Goal: Information Seeking & Learning: Learn about a topic

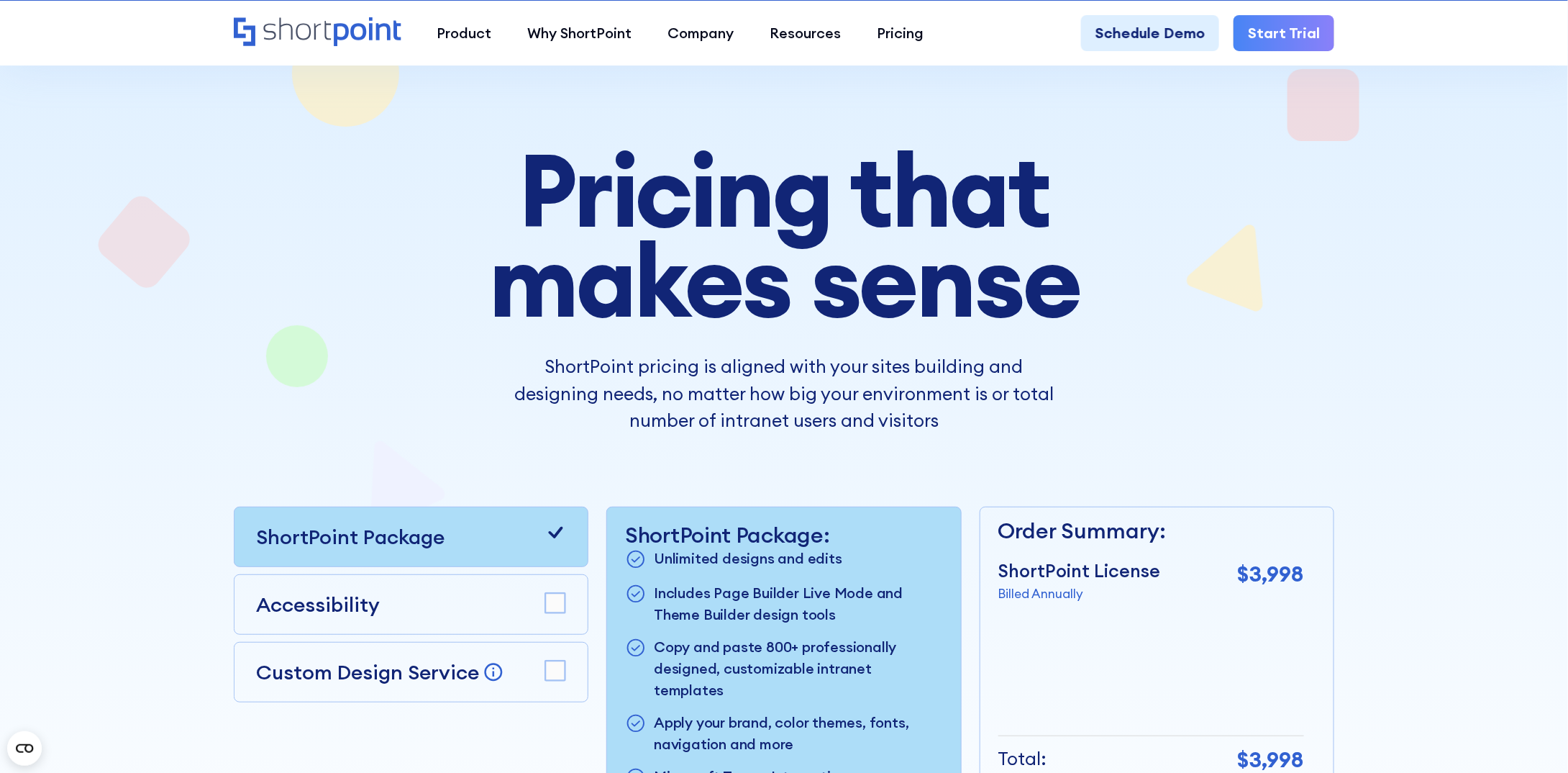
scroll to position [288, 0]
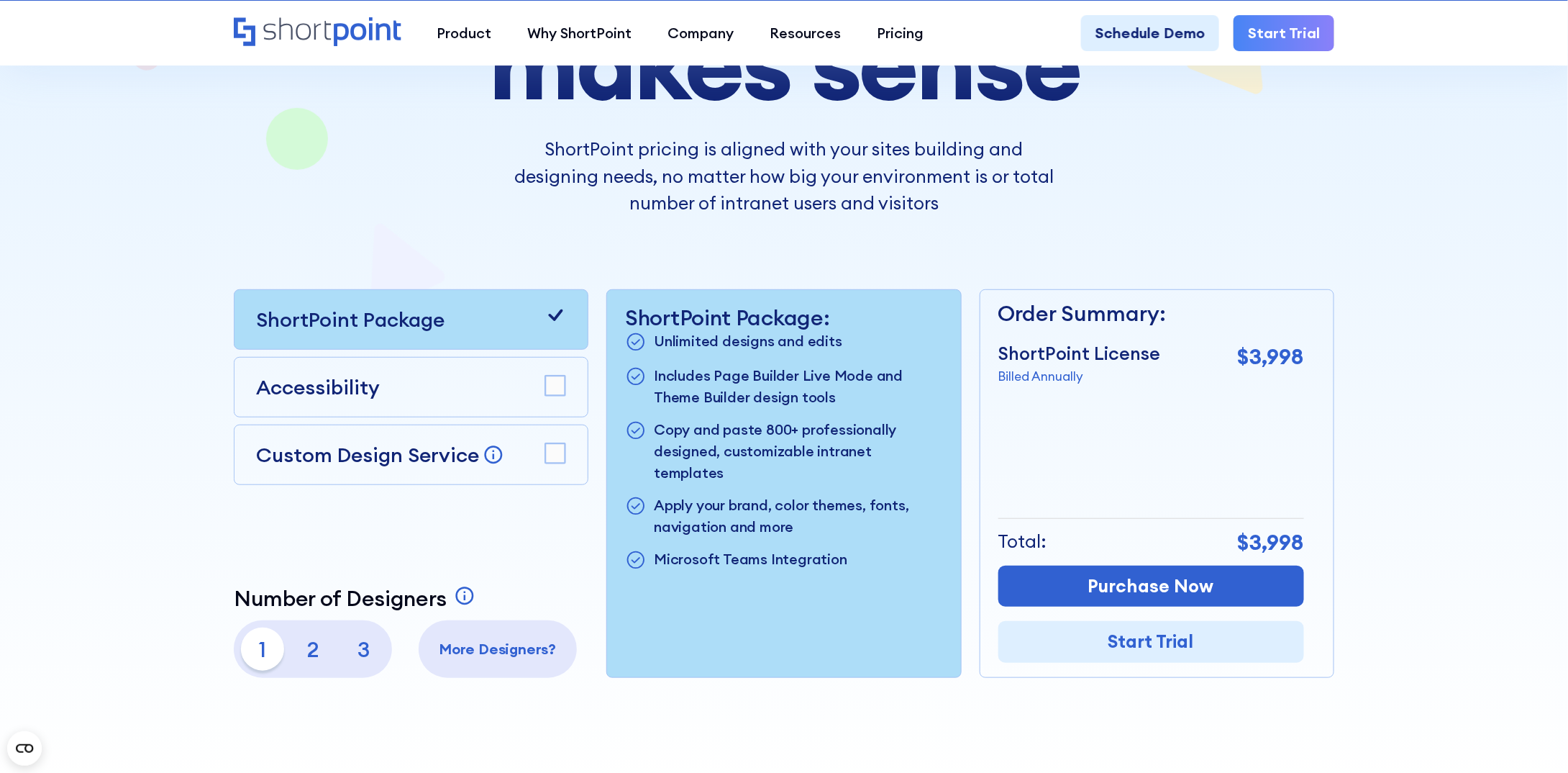
click at [300, 17] on icon "Home" at bounding box center [318, 32] width 168 height 29
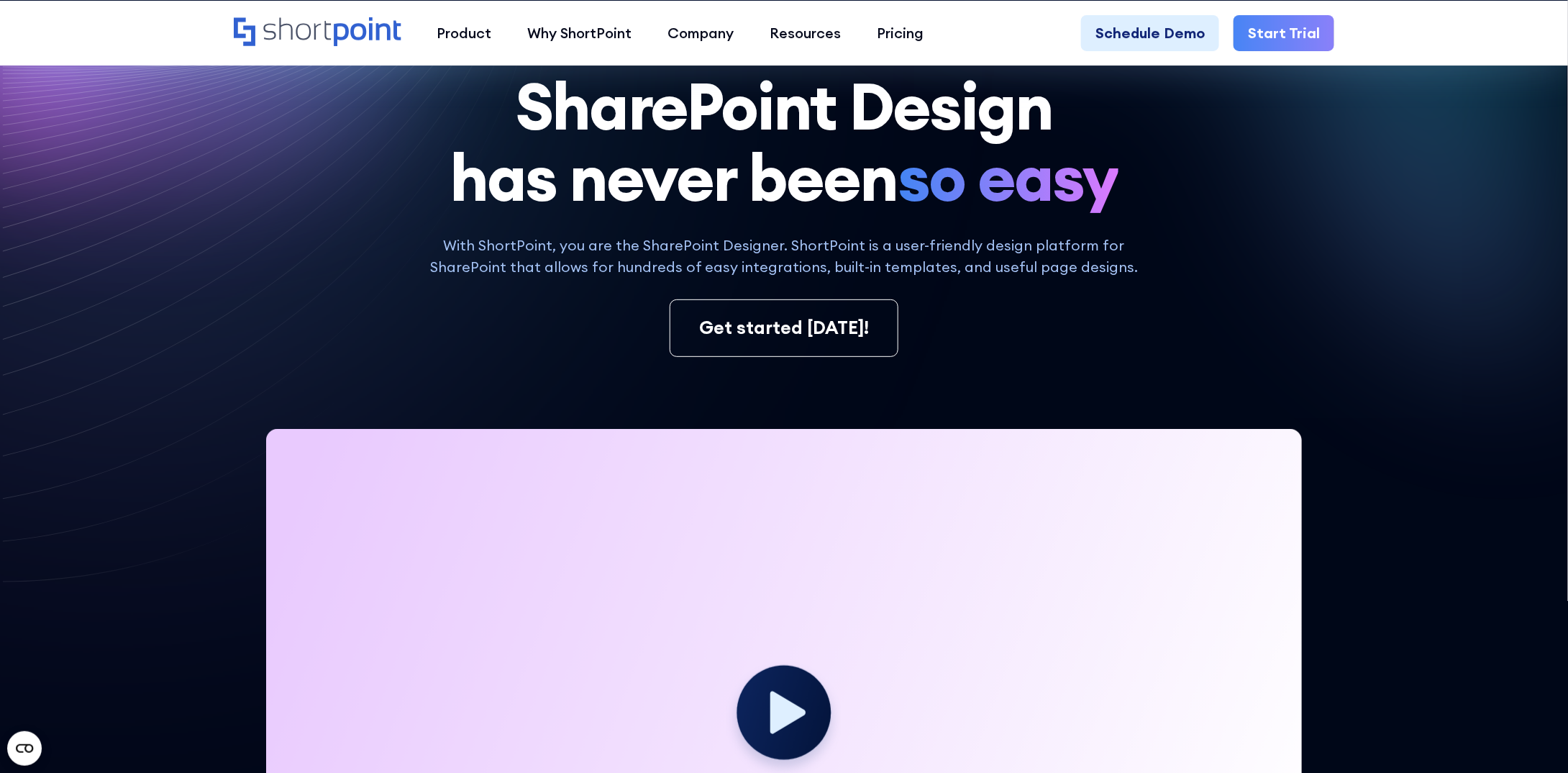
scroll to position [72, 0]
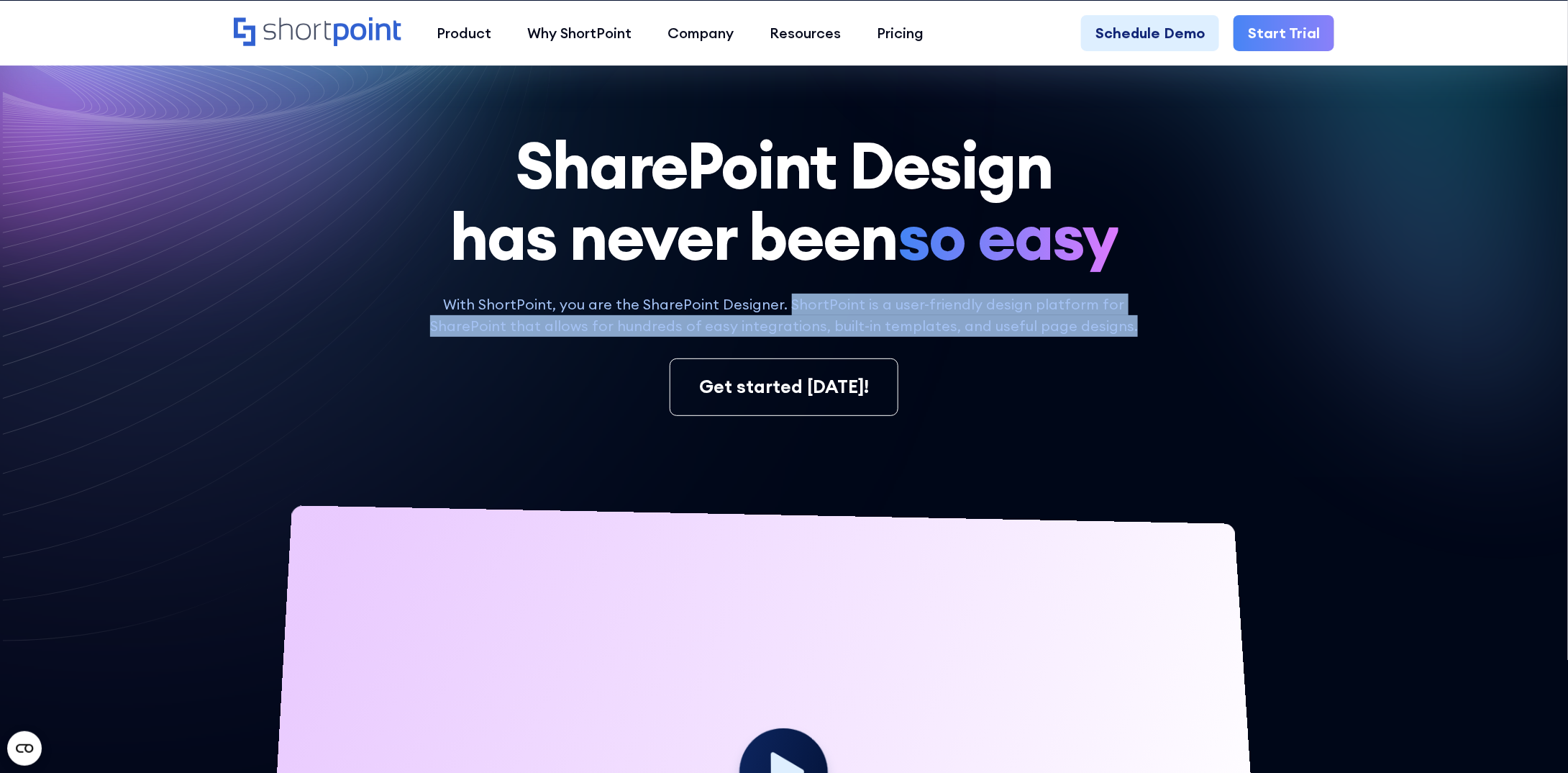
drag, startPoint x: 1124, startPoint y: 328, endPoint x: 795, endPoint y: 299, distance: 330.3
click at [795, 299] on p "With ShortPoint, you are the SharePoint Designer. ShortPoint is a user-friendly…" at bounding box center [784, 315] width 729 height 43
copy p "ShortPoint is a user-friendly design platform for SharePoint that allows for hu…"
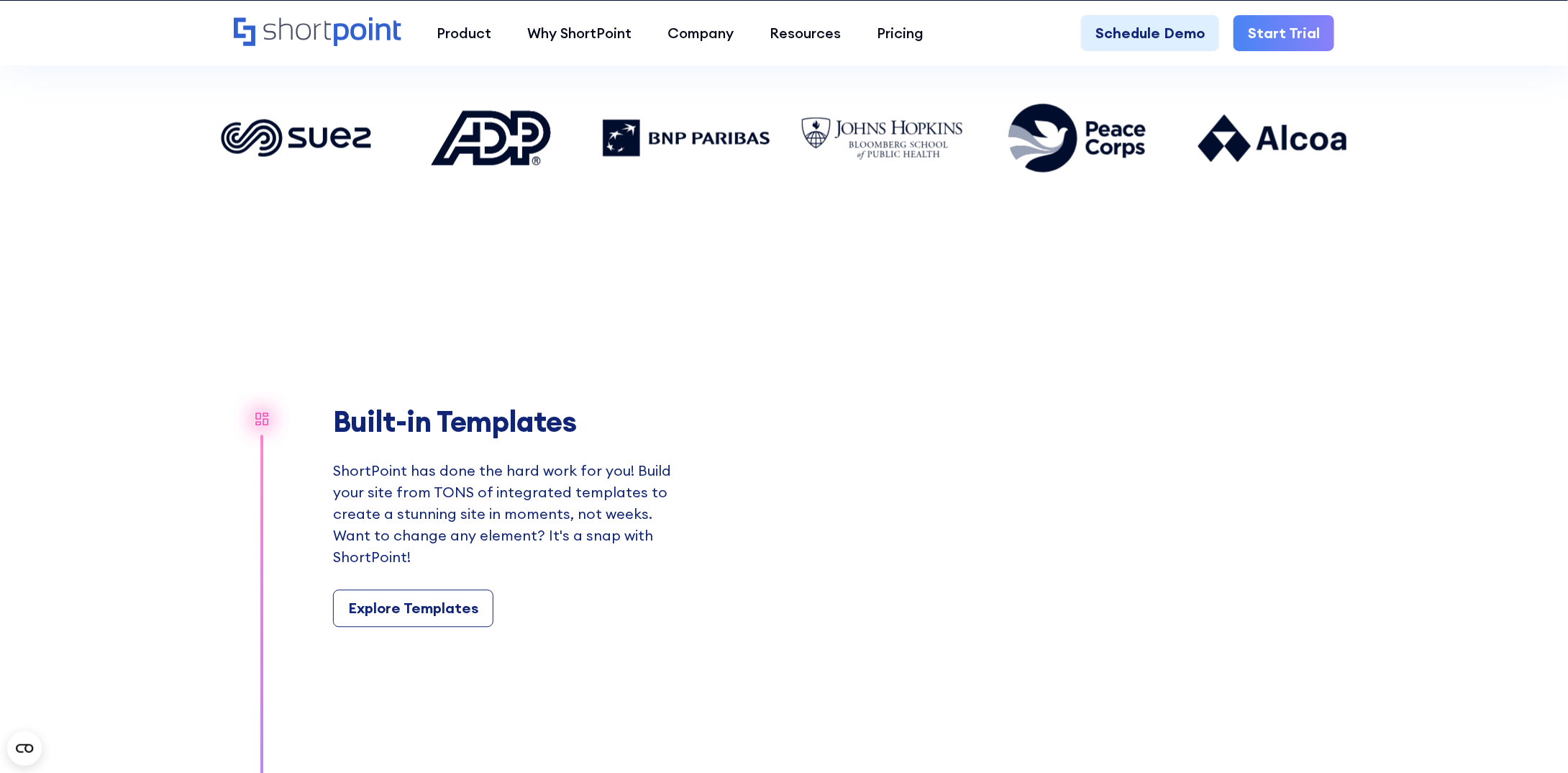
scroll to position [1511, 0]
